Goal: Book appointment/travel/reservation

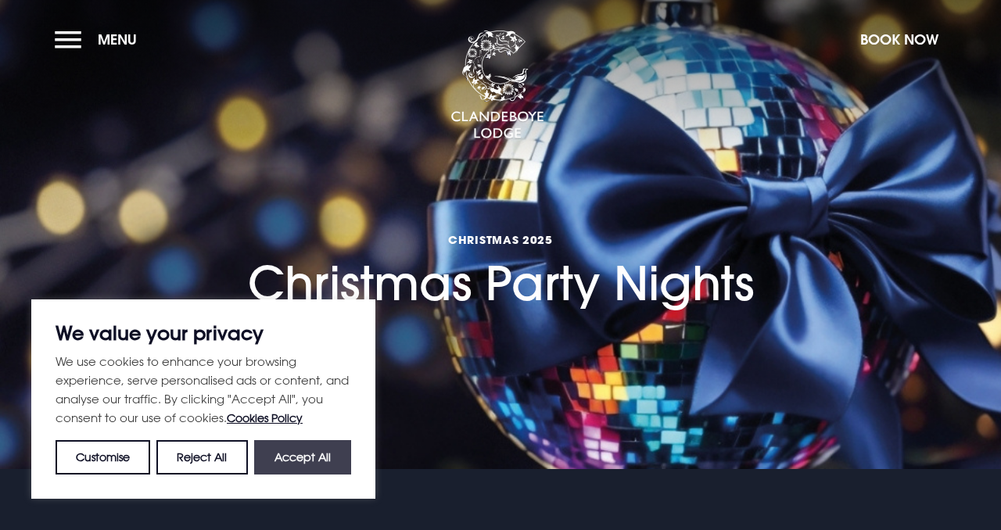
click at [284, 445] on button "Accept All" at bounding box center [302, 457] width 97 height 34
checkbox input "true"
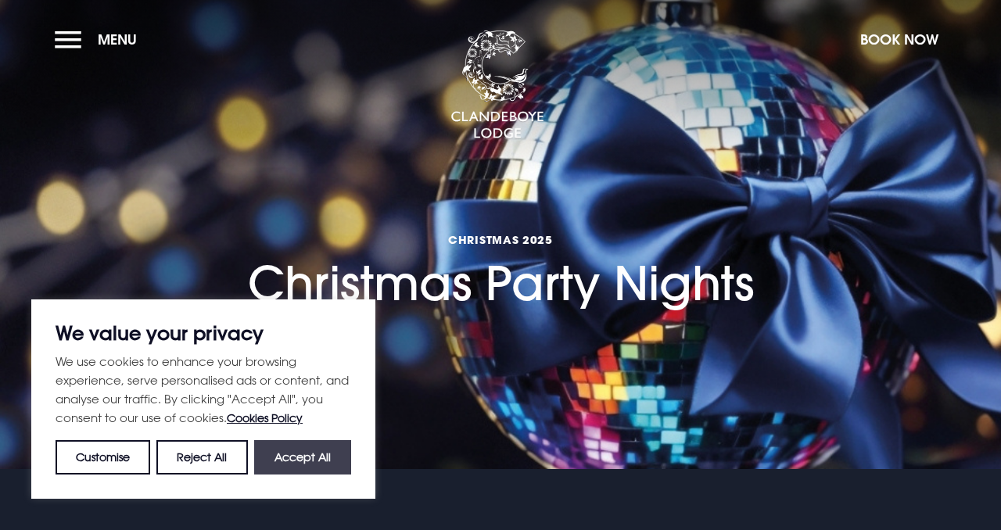
checkbox input "true"
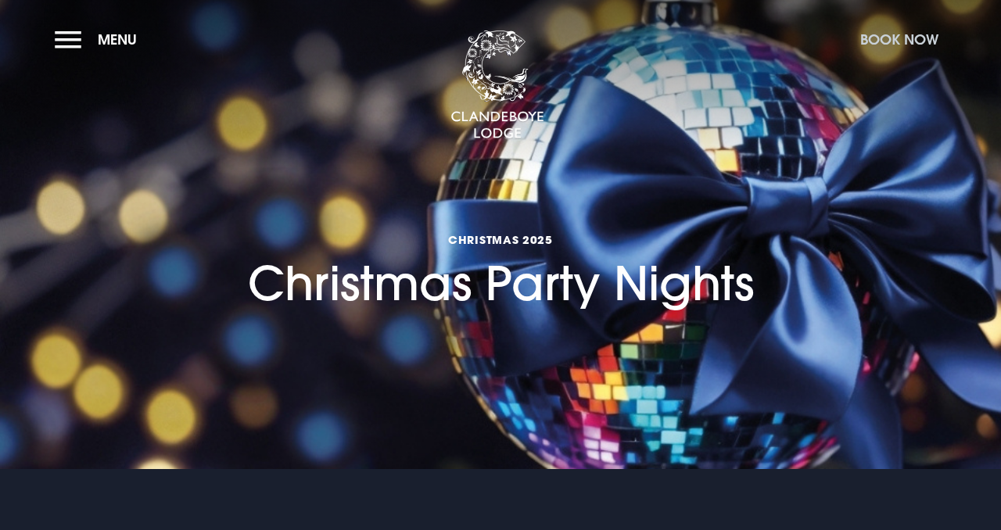
click at [900, 38] on button "Book Now" at bounding box center [899, 40] width 94 height 34
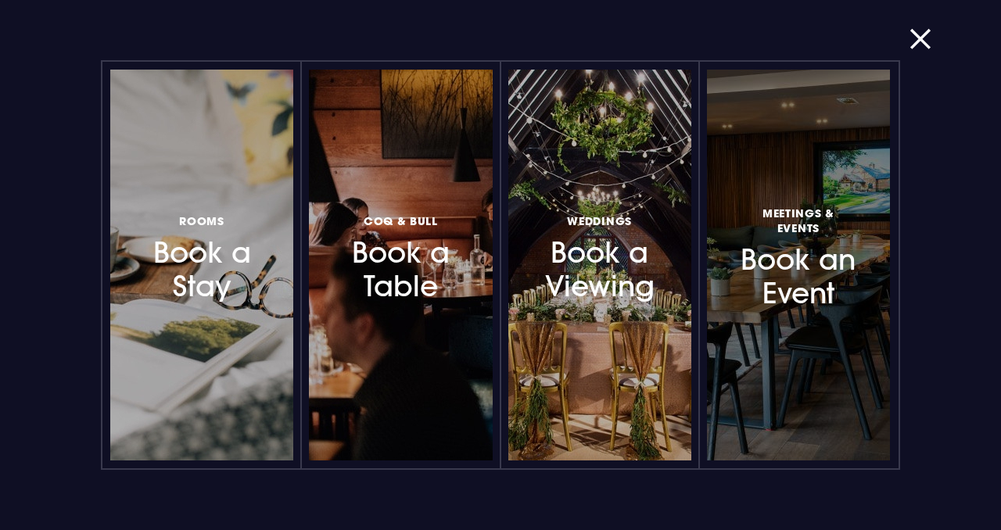
scroll to position [174, 0]
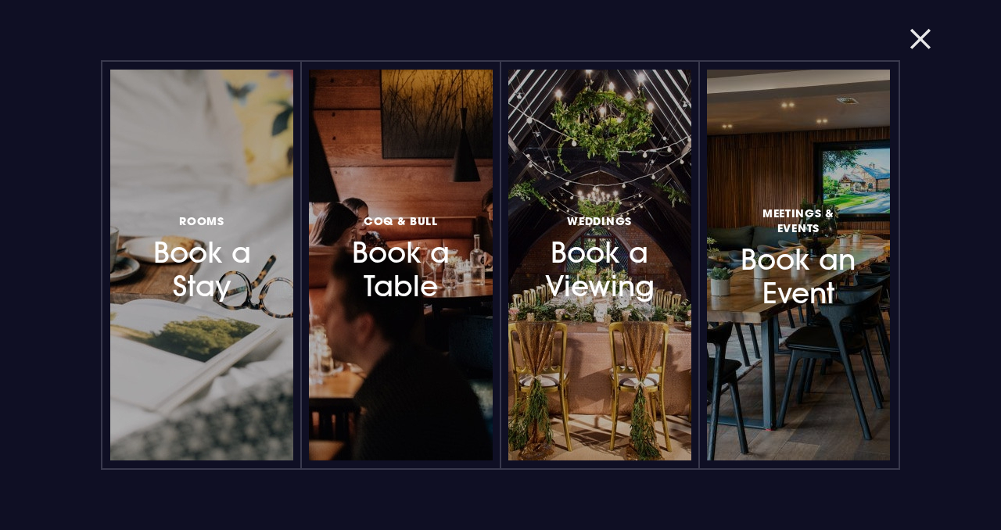
click at [929, 41] on button "button" at bounding box center [929, 39] width 41 height 16
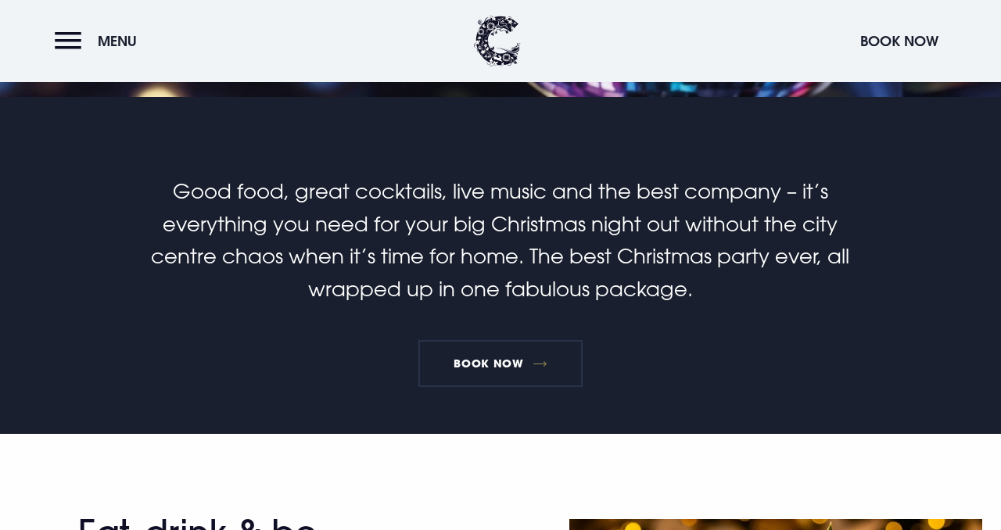
scroll to position [356, 0]
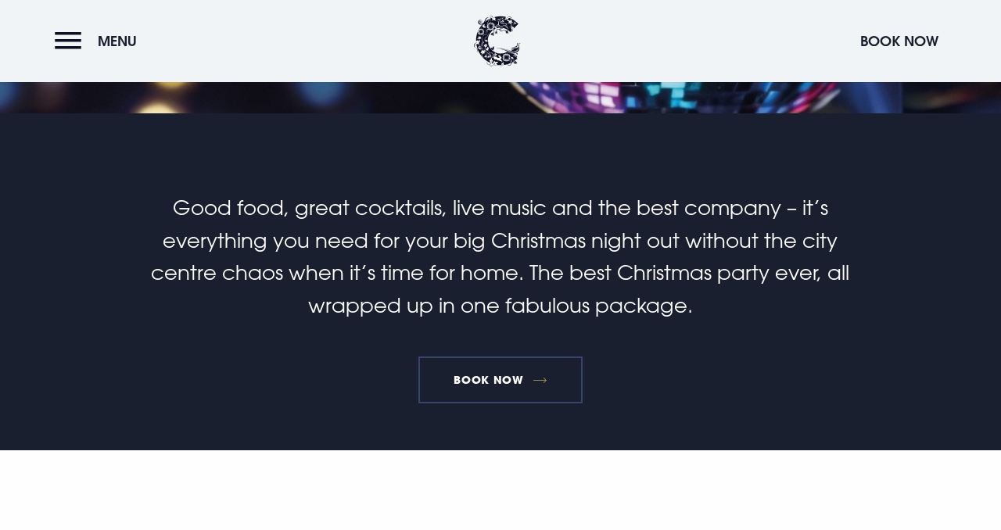
click at [454, 380] on link "Book Now" at bounding box center [500, 380] width 164 height 47
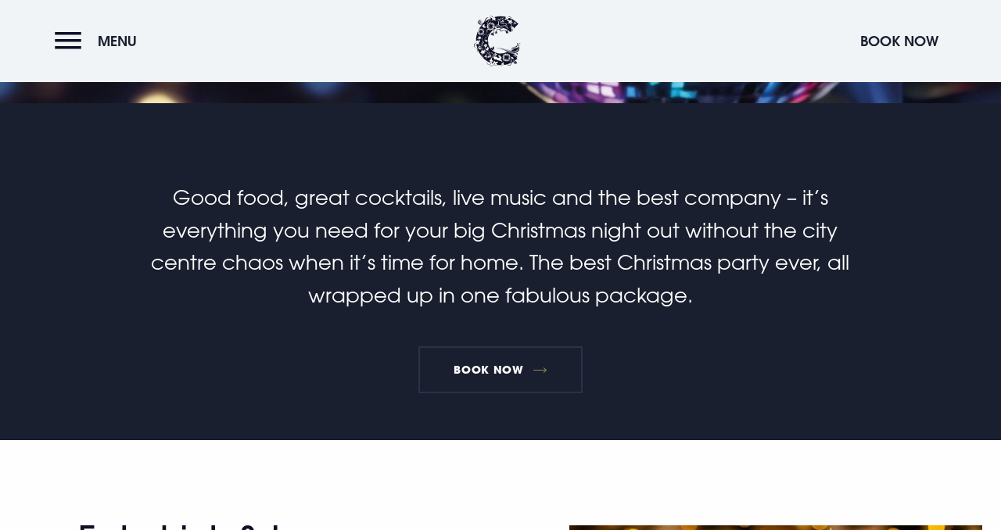
scroll to position [364, 0]
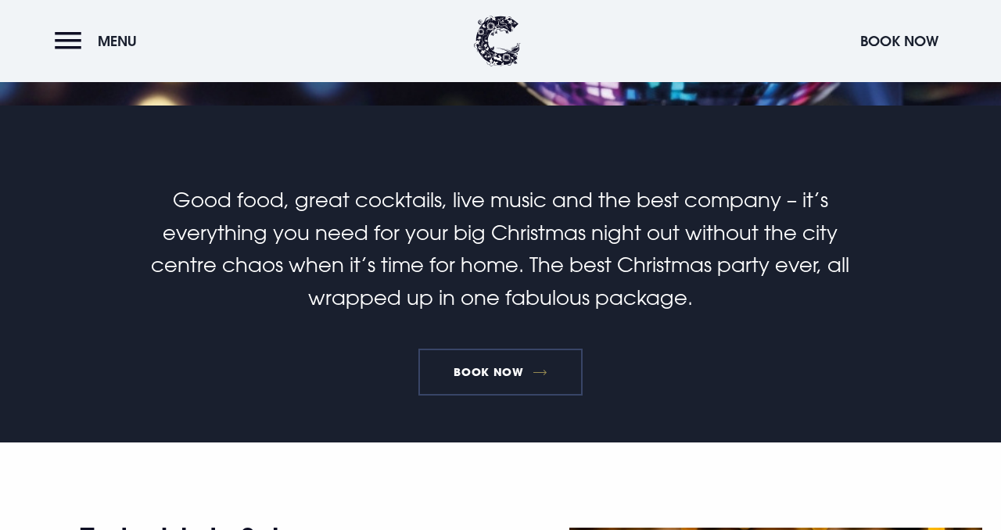
click at [504, 366] on link "Book Now" at bounding box center [500, 372] width 164 height 47
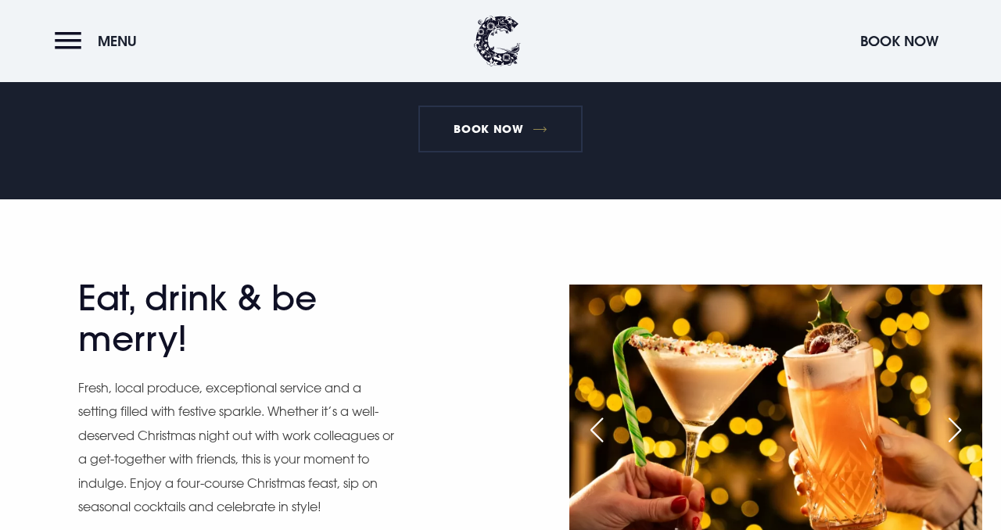
scroll to position [608, 0]
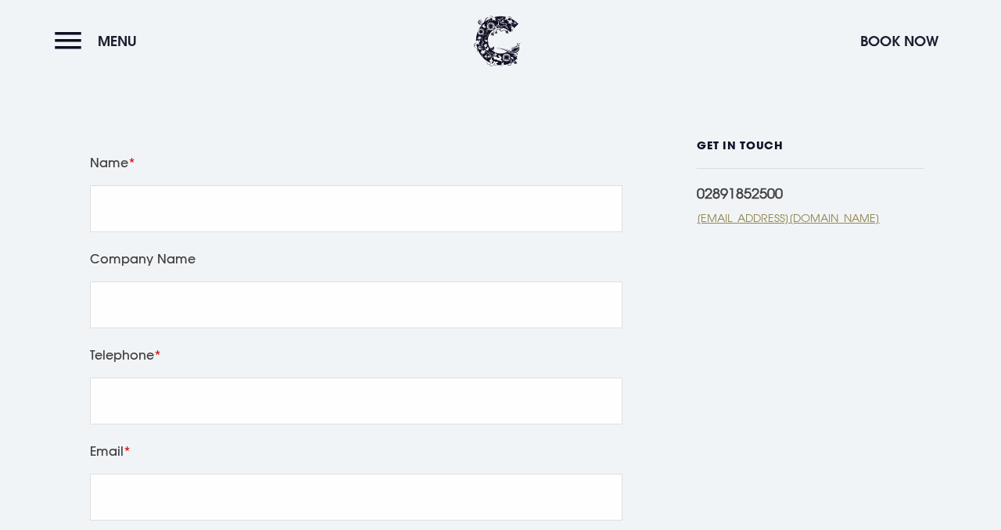
scroll to position [389, 0]
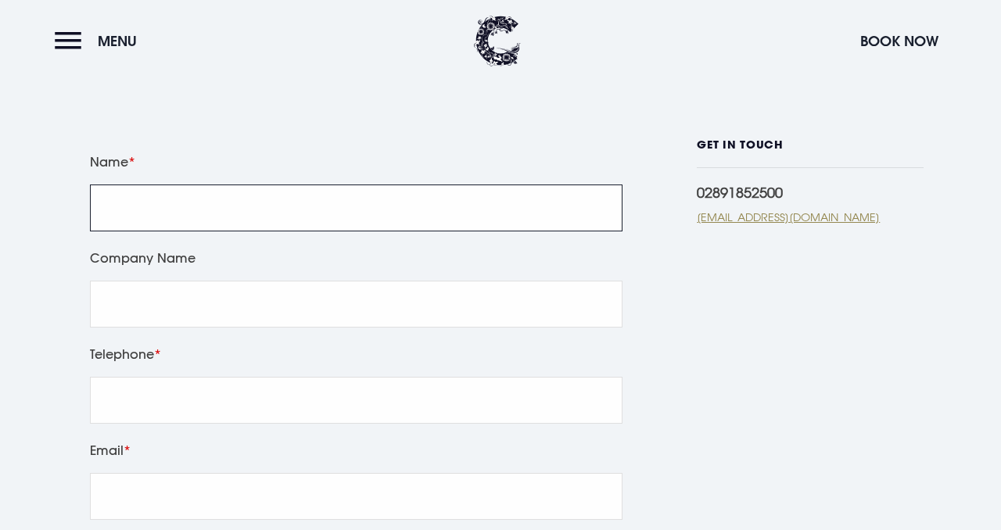
click at [355, 231] on input "Name" at bounding box center [356, 208] width 533 height 47
type input "Sharon McCullough"
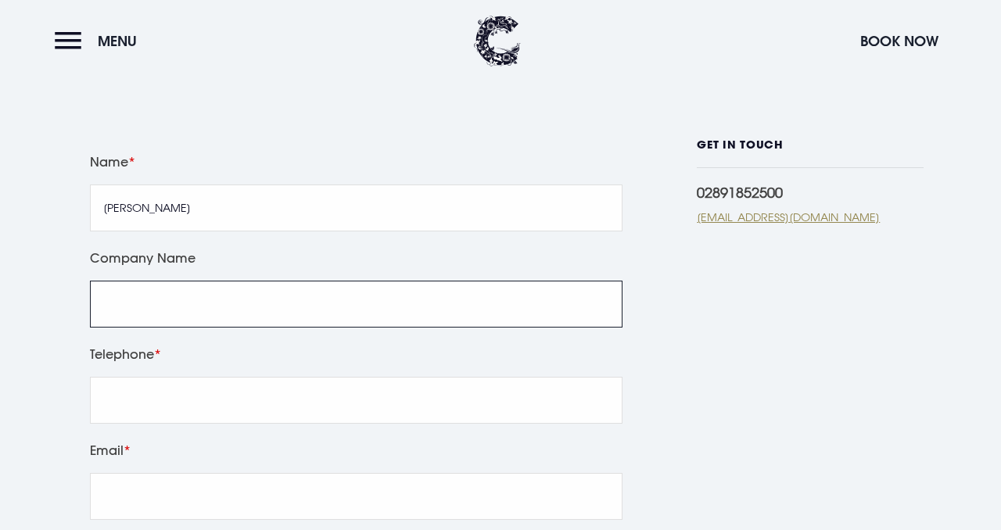
click at [133, 322] on input "Company Name" at bounding box center [356, 304] width 533 height 47
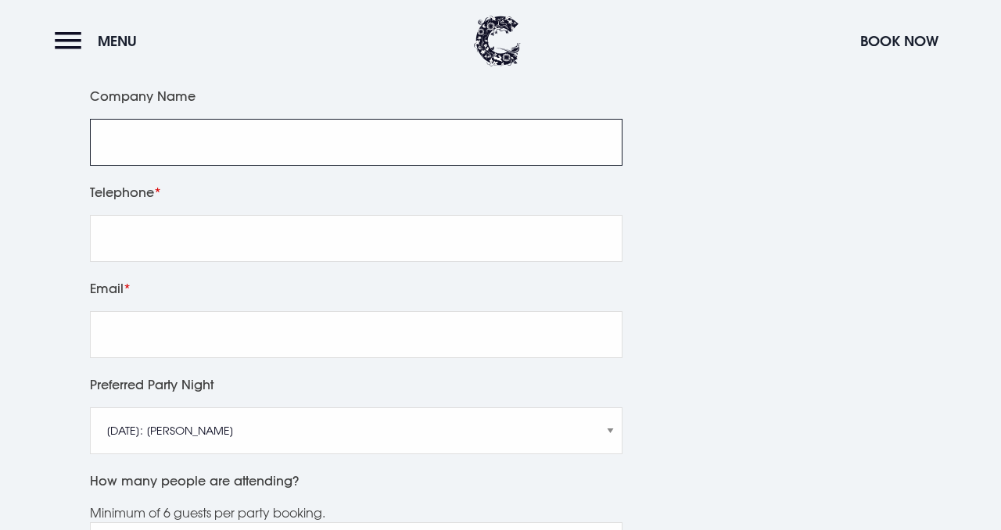
scroll to position [547, 0]
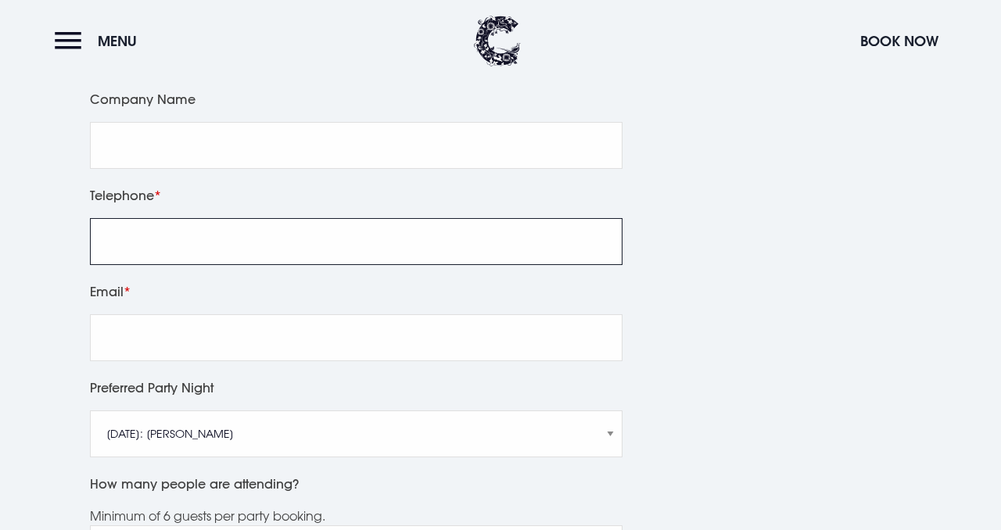
click at [262, 265] on input "Telephone" at bounding box center [356, 241] width 533 height 47
type input "07815548924"
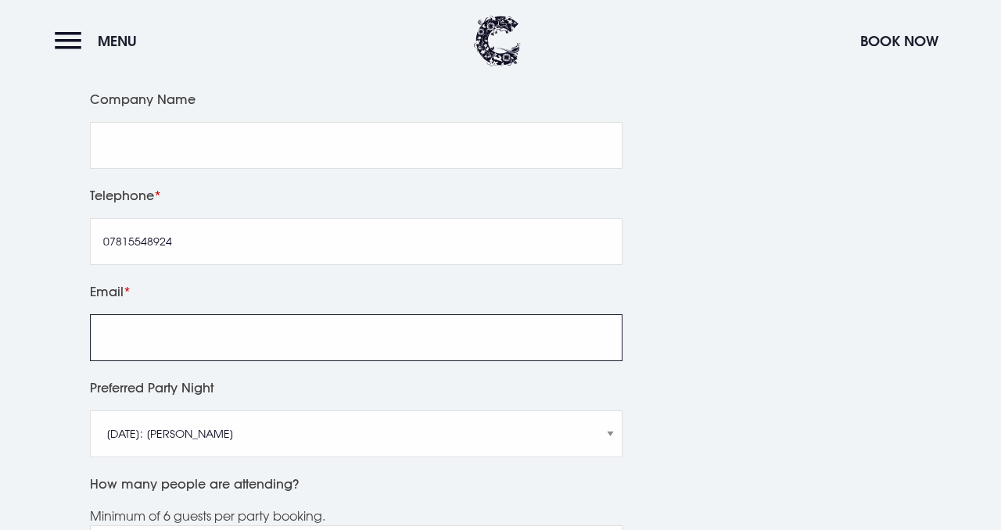
type input "shazacc@yahoo.co.uk"
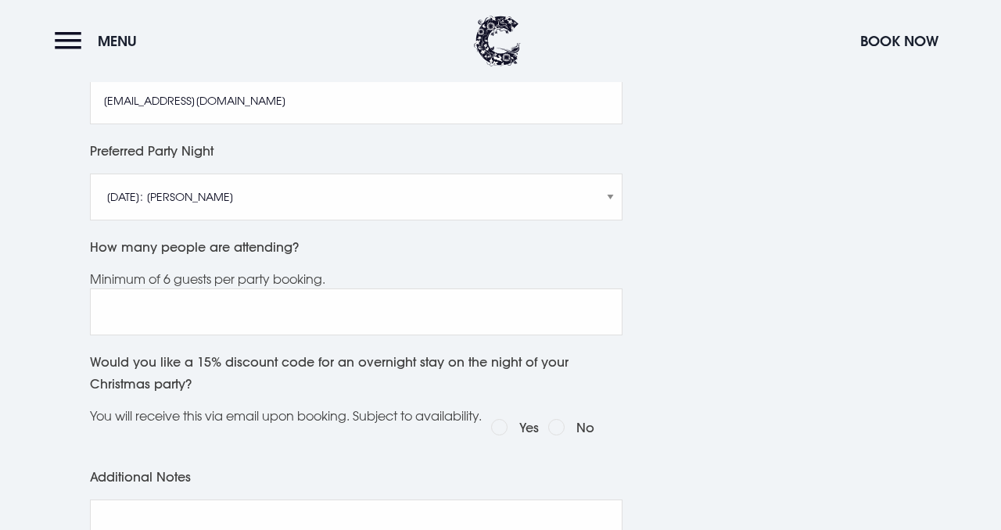
scroll to position [791, 0]
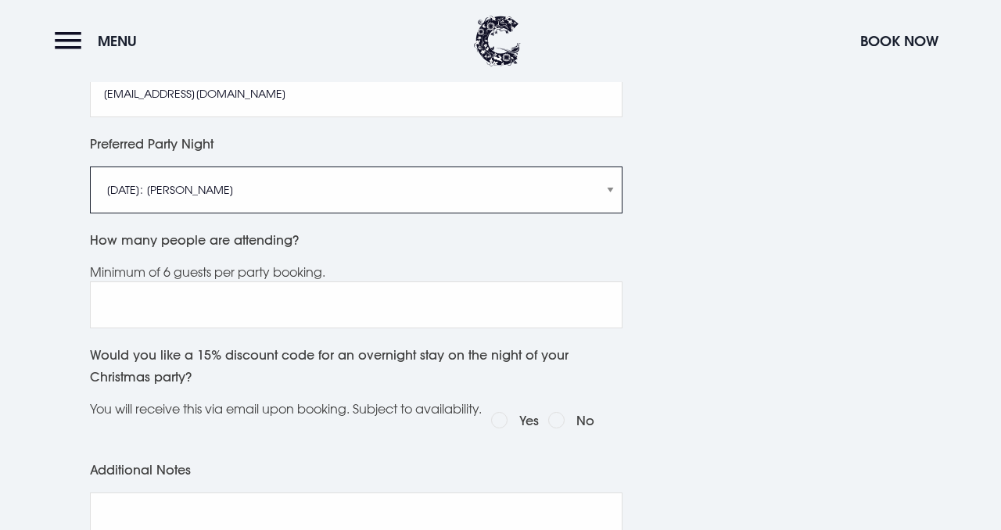
click at [614, 209] on select "Friday 5th December: Just Adam Saturday 6th December: Manouche Boys Friday 12th…" at bounding box center [356, 190] width 533 height 47
select select "Saturday 13th December: Anthem"
click at [90, 185] on select "Friday 5th December: Just Adam Saturday 6th December: Manouche Boys Friday 12th…" at bounding box center [356, 190] width 533 height 47
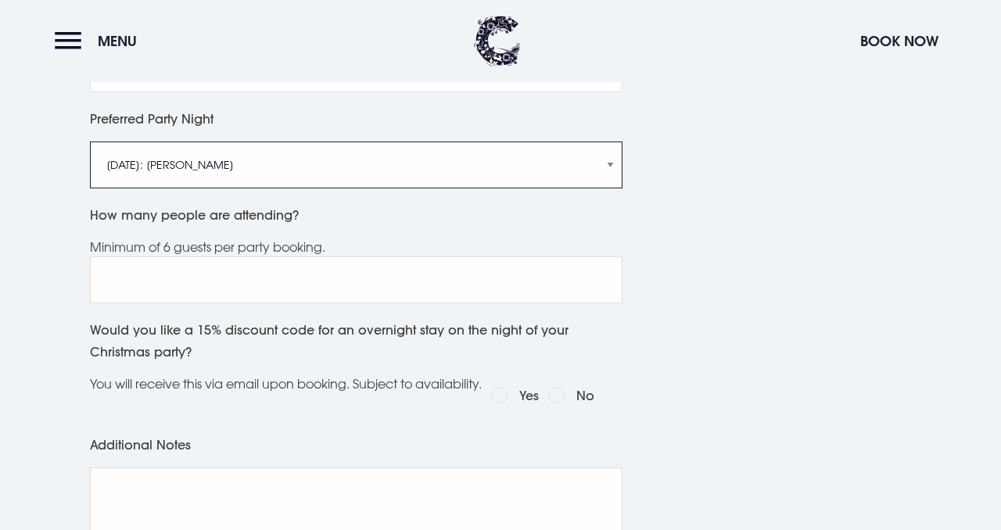
scroll to position [819, 0]
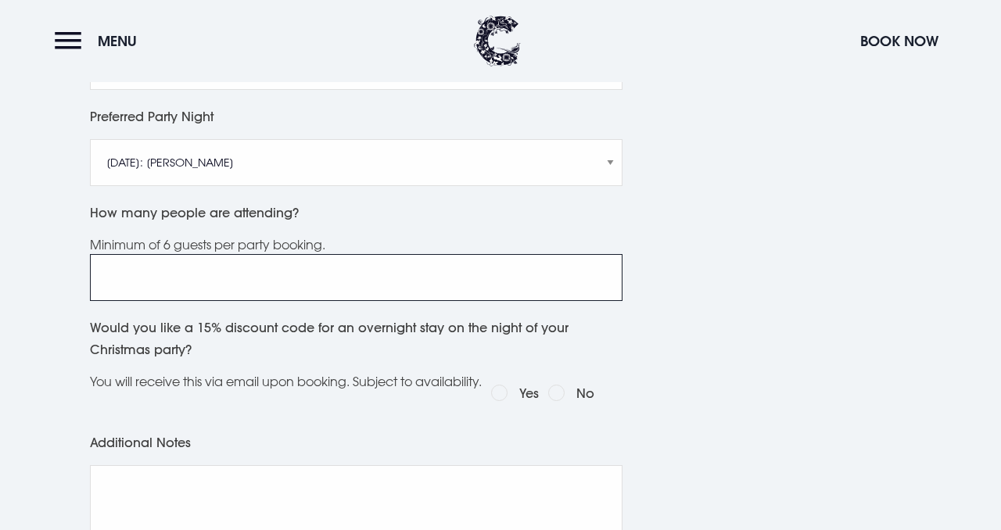
click at [589, 296] on input "How many people are attending?" at bounding box center [356, 277] width 533 height 47
type input "2"
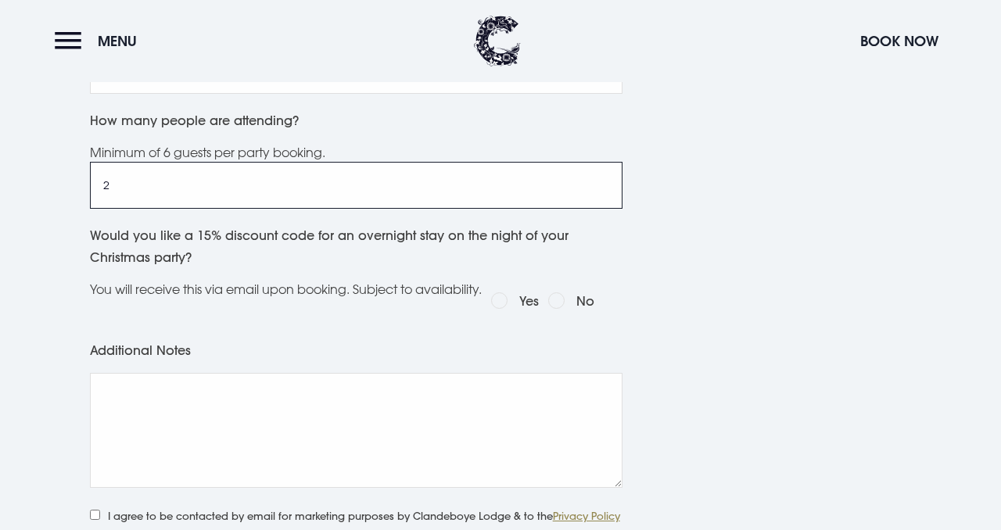
scroll to position [913, 0]
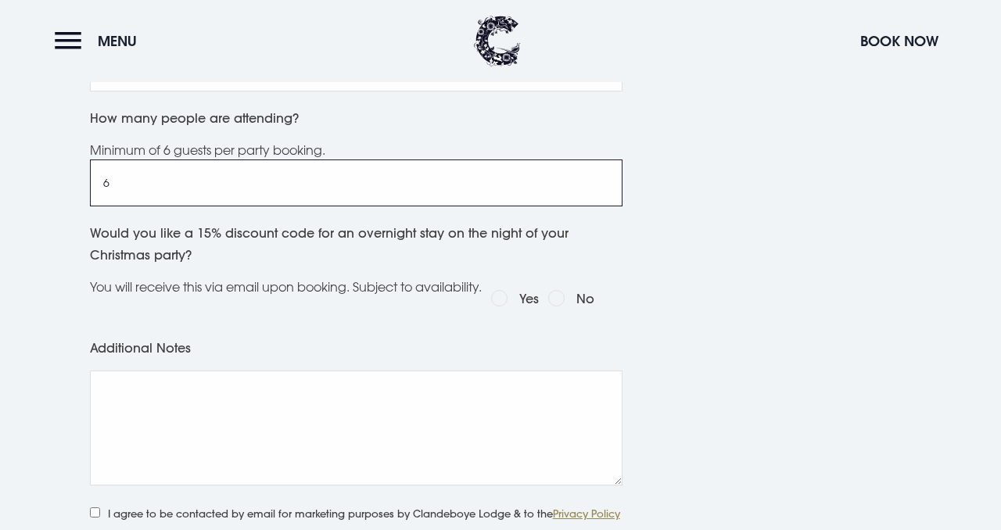
type input "6"
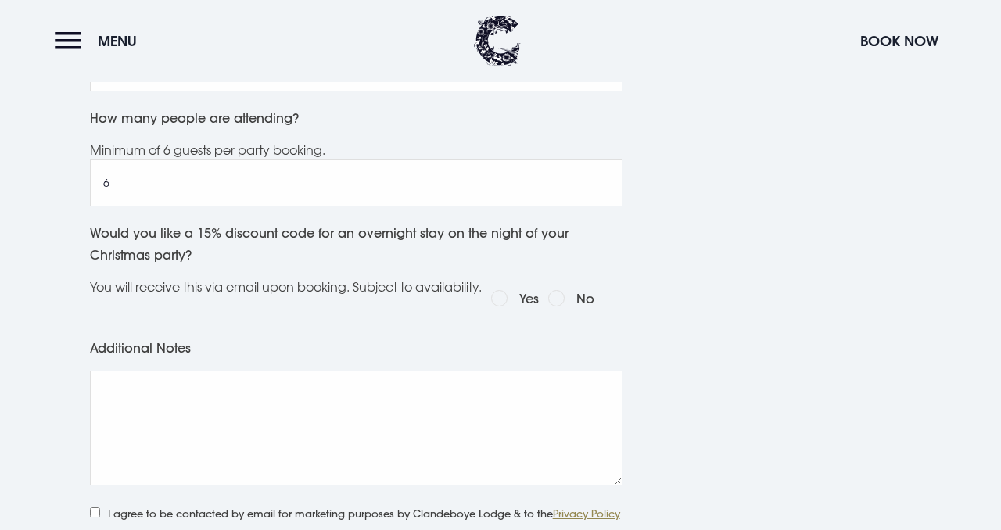
click at [496, 337] on div "Would you like a 15% discount code for an overnight stay on the night of your C…" at bounding box center [356, 279] width 544 height 115
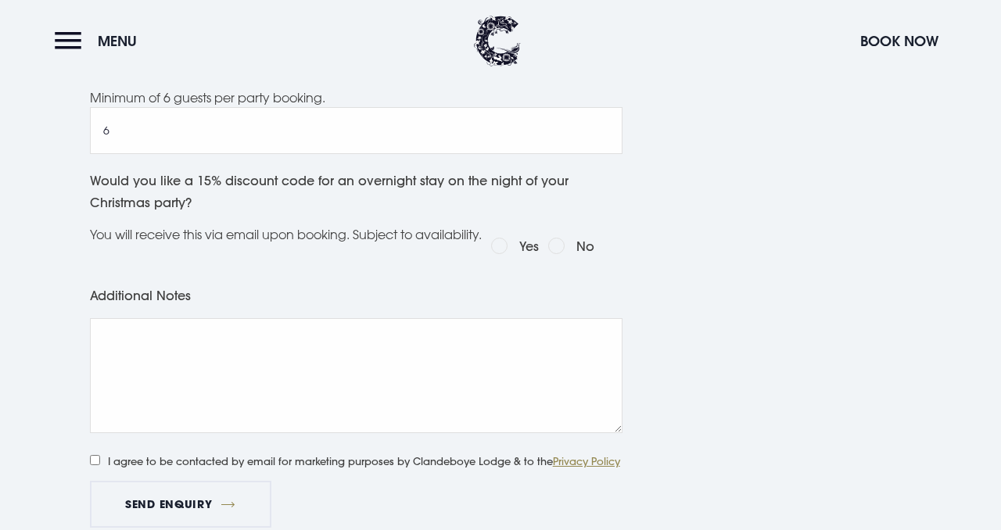
scroll to position [967, 0]
click at [508, 253] on input "Yes" at bounding box center [499, 244] width 16 height 16
radio input "true"
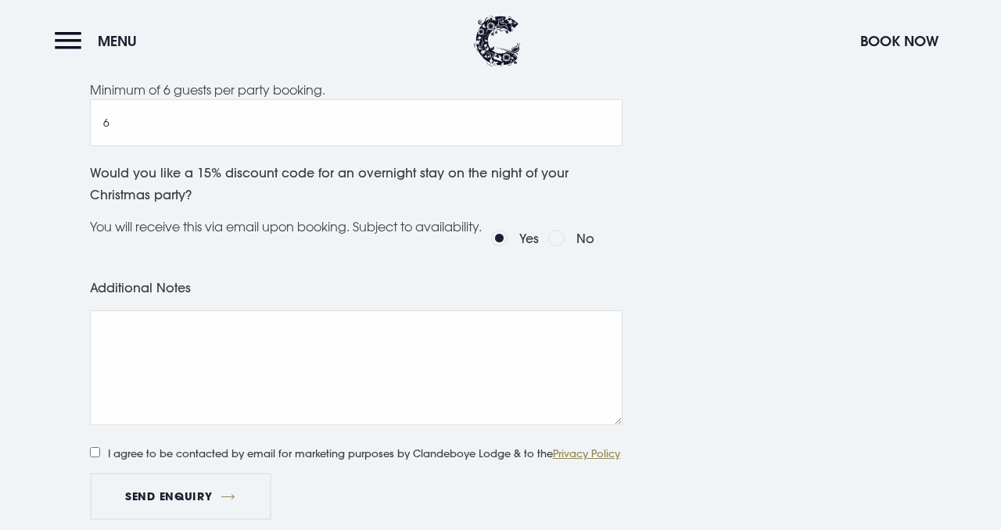
scroll to position [978, 0]
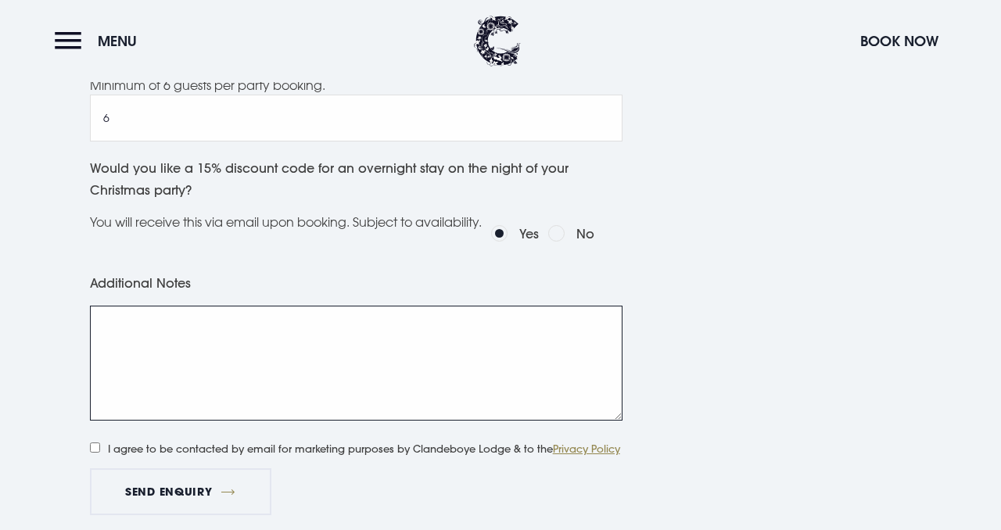
click at [249, 339] on textarea "Additional Notes" at bounding box center [356, 363] width 533 height 115
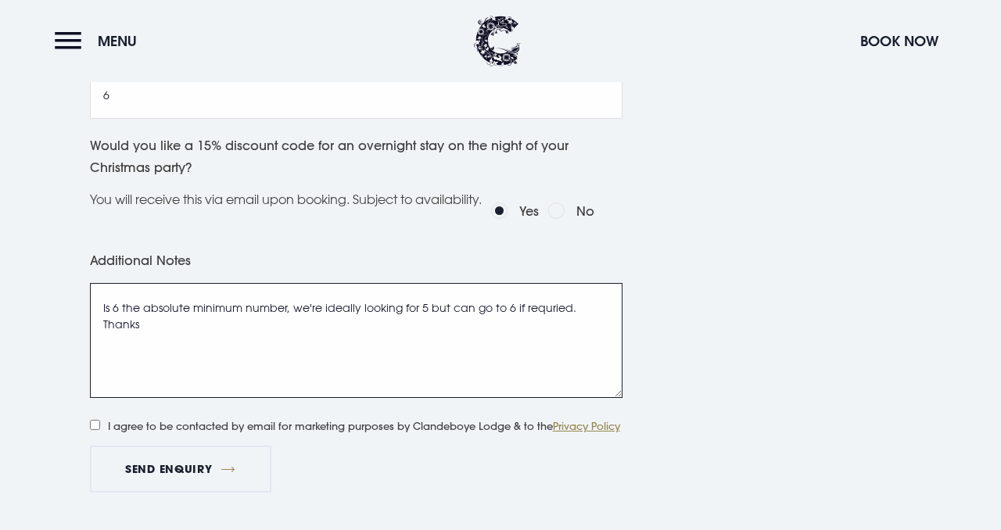
scroll to position [1002, 0]
type textarea "Is 6 the absolute minimum number, we're ideally looking for 5 but can go to 6 i…"
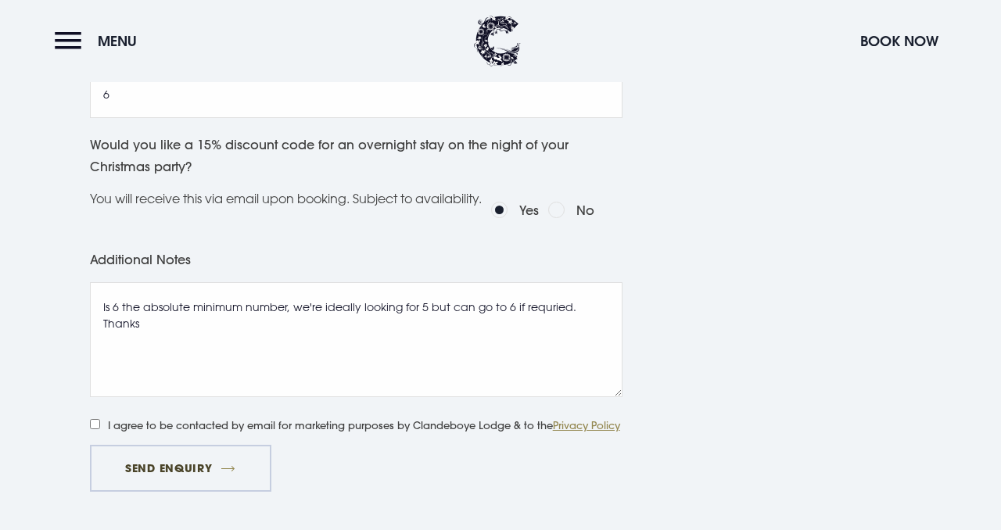
click at [142, 492] on button "Send Enquiry" at bounding box center [180, 468] width 181 height 47
